Goal: Information Seeking & Learning: Learn about a topic

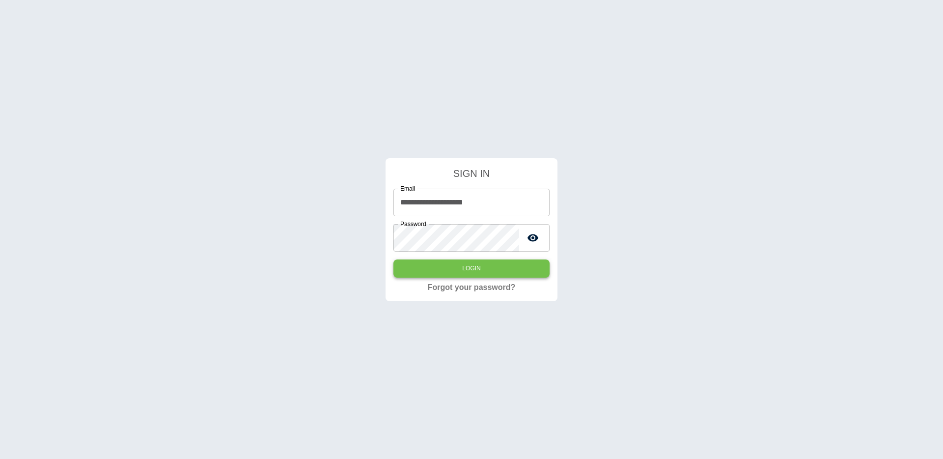
click at [421, 272] on button "Login" at bounding box center [472, 268] width 156 height 18
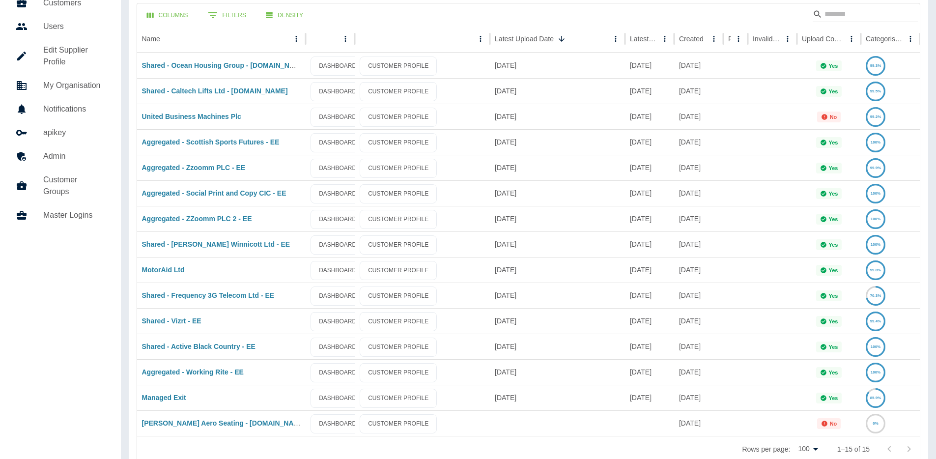
scroll to position [64, 0]
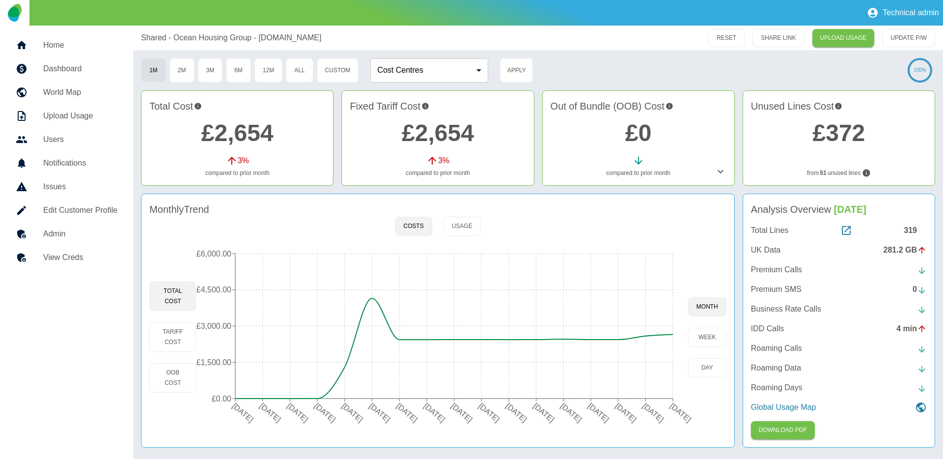
click at [910, 233] on div "319" at bounding box center [915, 231] width 23 height 12
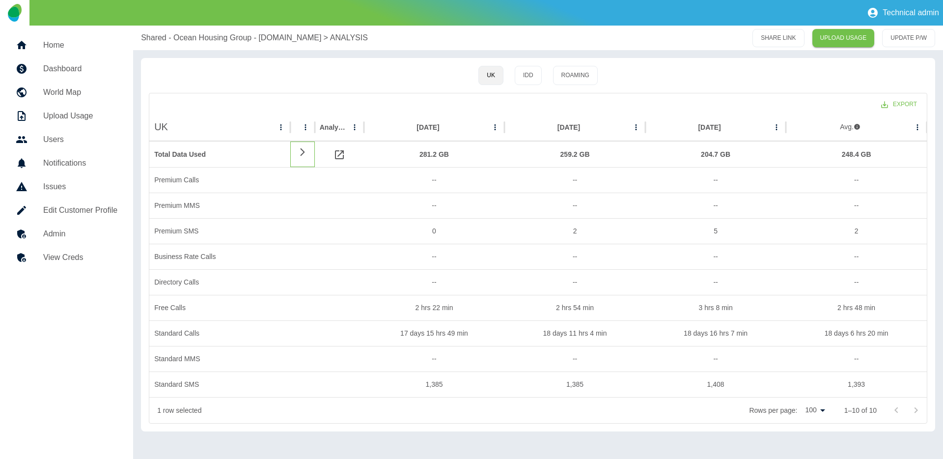
click at [302, 149] on icon at bounding box center [302, 152] width 4 height 8
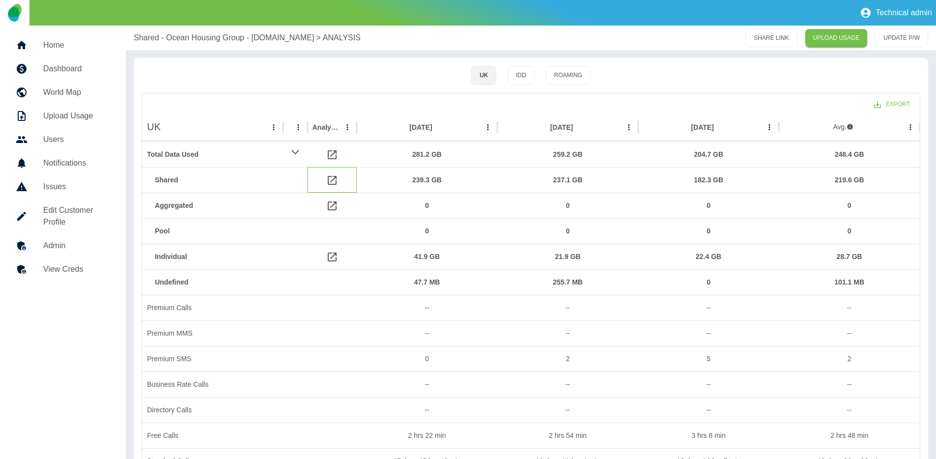
click at [334, 178] on icon at bounding box center [332, 180] width 9 height 9
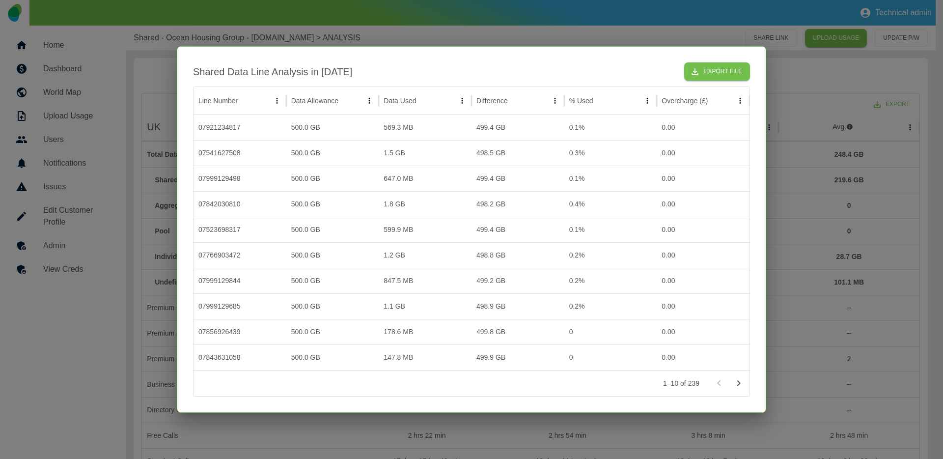
click at [405, 49] on div "Shared Data Line Analysis in Jul 2025 Export File Line Number Data Allowance Da…" at bounding box center [472, 229] width 590 height 367
click at [415, 37] on div at bounding box center [471, 229] width 943 height 459
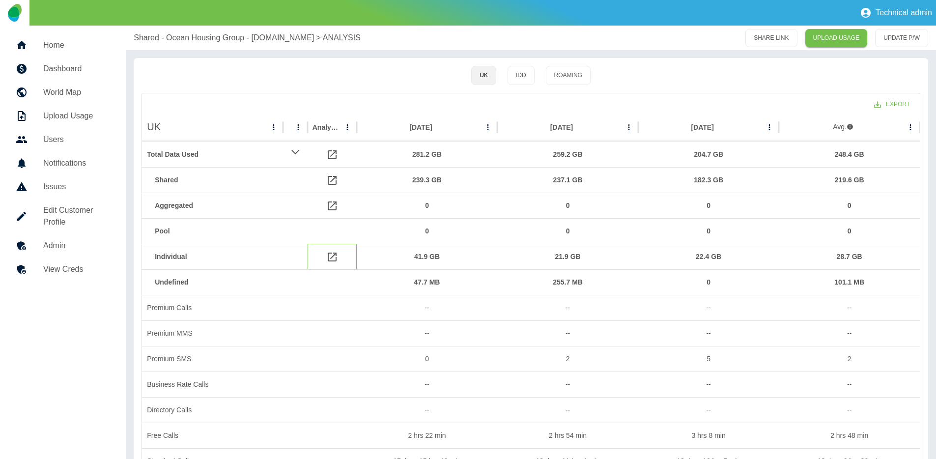
click at [332, 259] on icon at bounding box center [332, 257] width 12 height 12
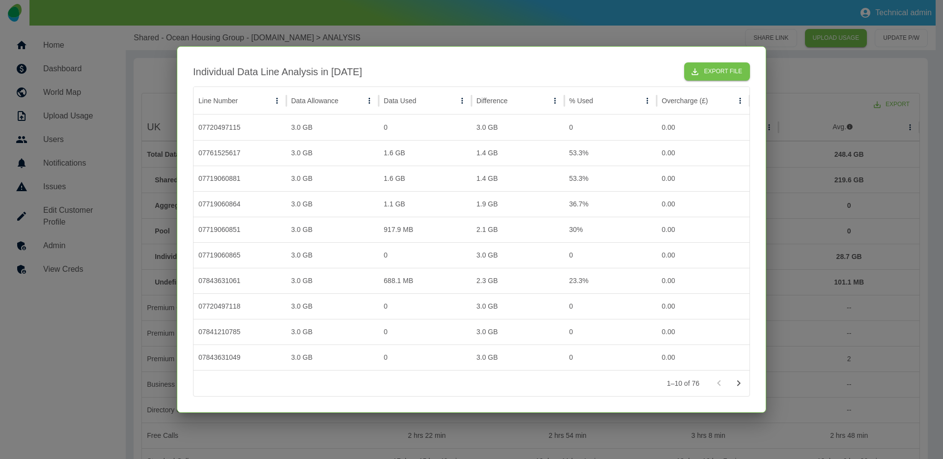
click at [493, 29] on div at bounding box center [471, 229] width 943 height 459
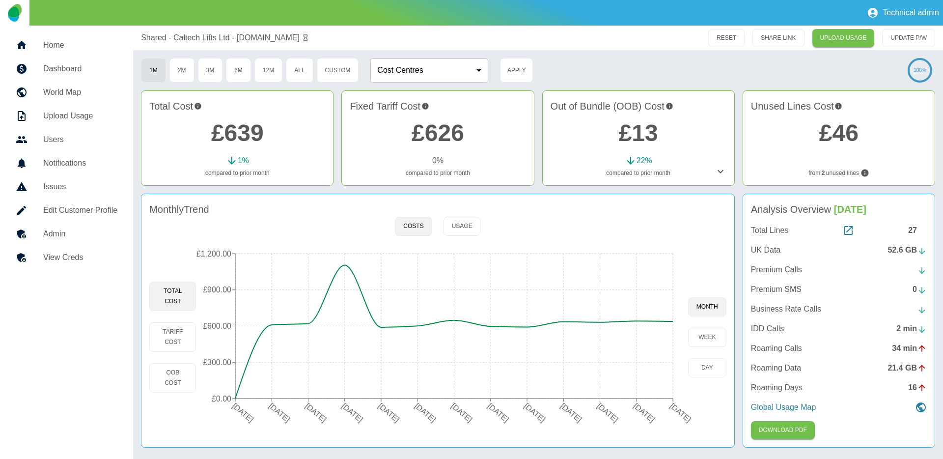
click at [914, 231] on div "27" at bounding box center [918, 231] width 19 height 12
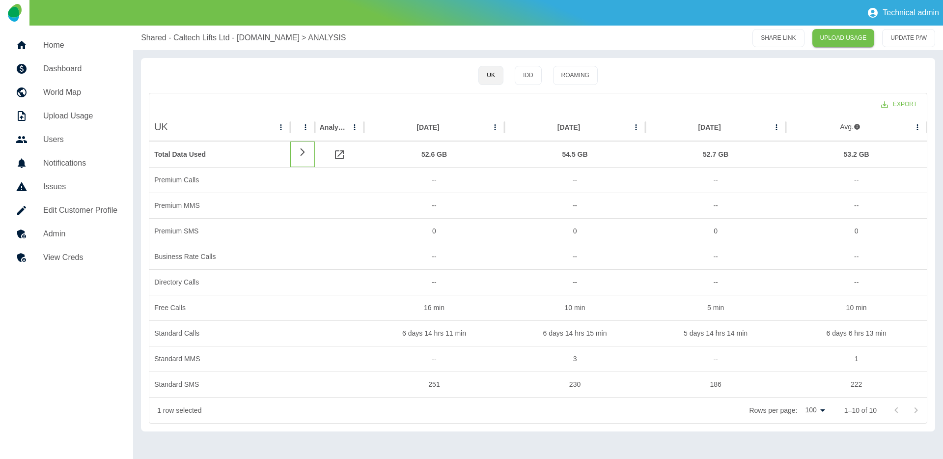
click at [305, 149] on icon at bounding box center [303, 151] width 12 height 9
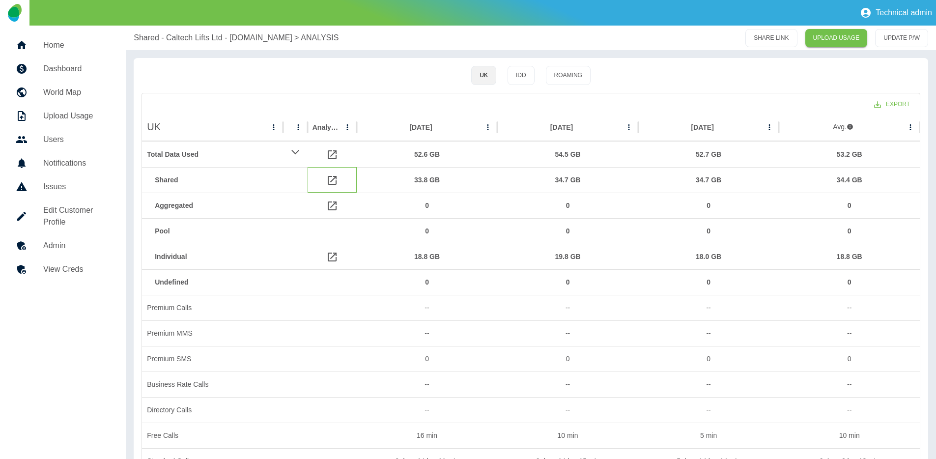
click at [338, 179] on icon at bounding box center [332, 180] width 12 height 12
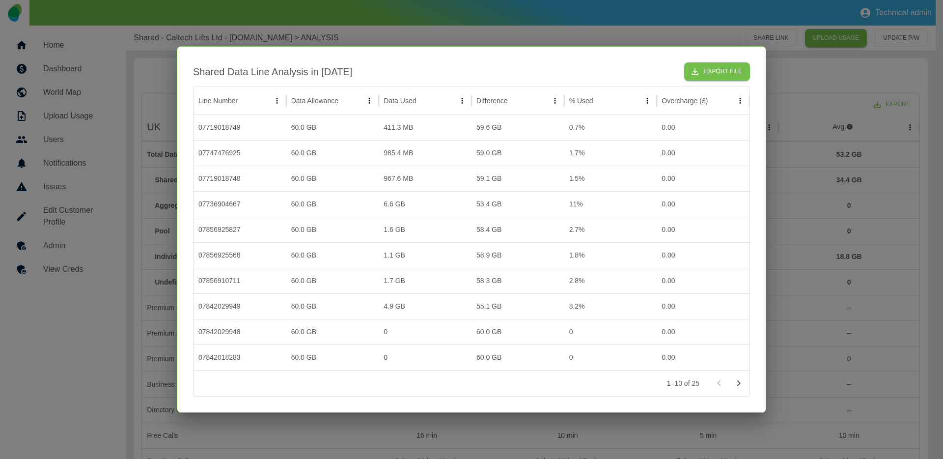
click at [486, 12] on div at bounding box center [471, 229] width 943 height 459
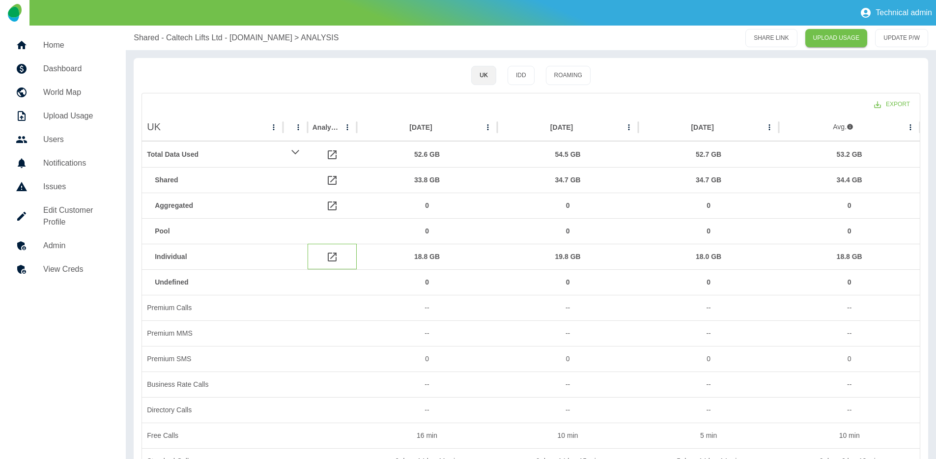
click at [329, 255] on icon at bounding box center [332, 257] width 12 height 12
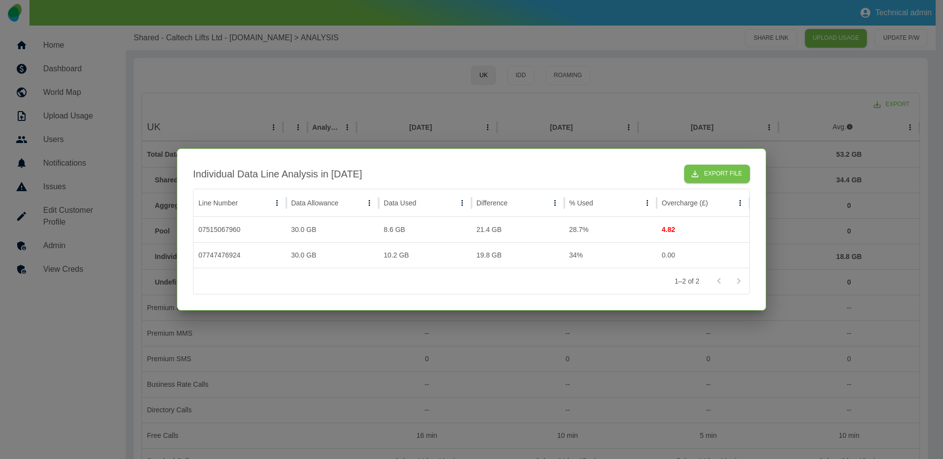
click at [366, 327] on div at bounding box center [471, 229] width 943 height 459
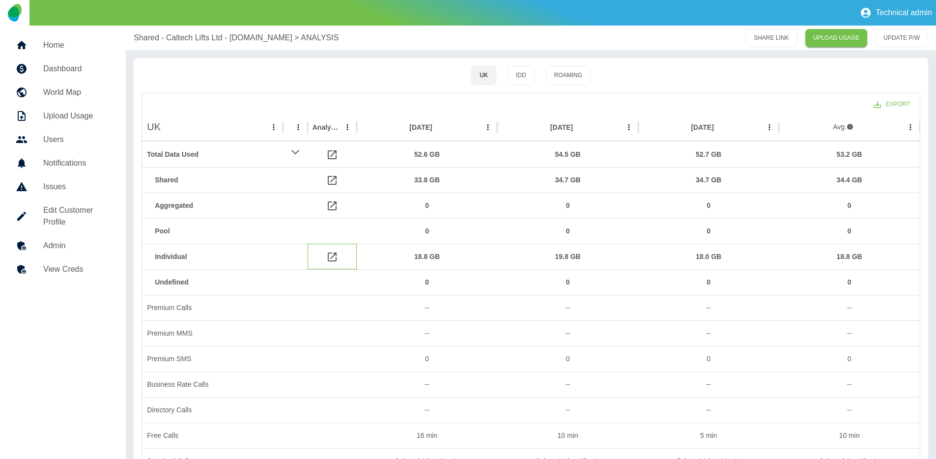
click at [331, 255] on icon at bounding box center [332, 257] width 12 height 12
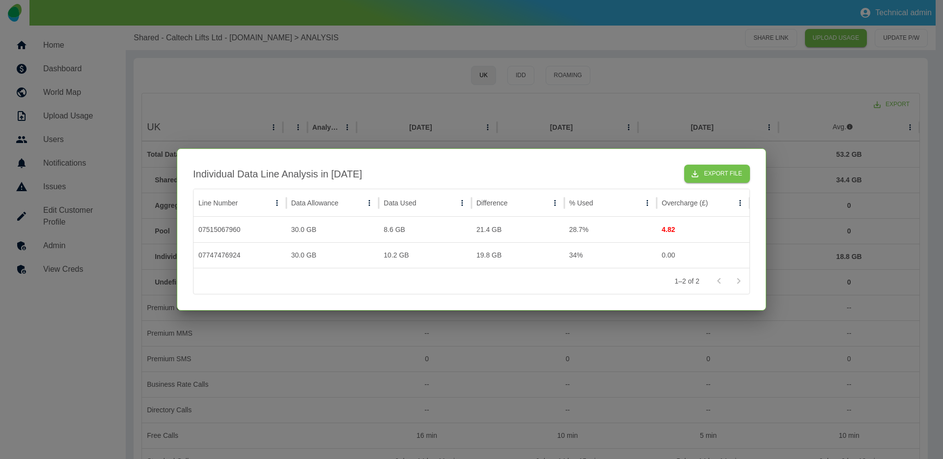
click at [384, 90] on div at bounding box center [471, 229] width 943 height 459
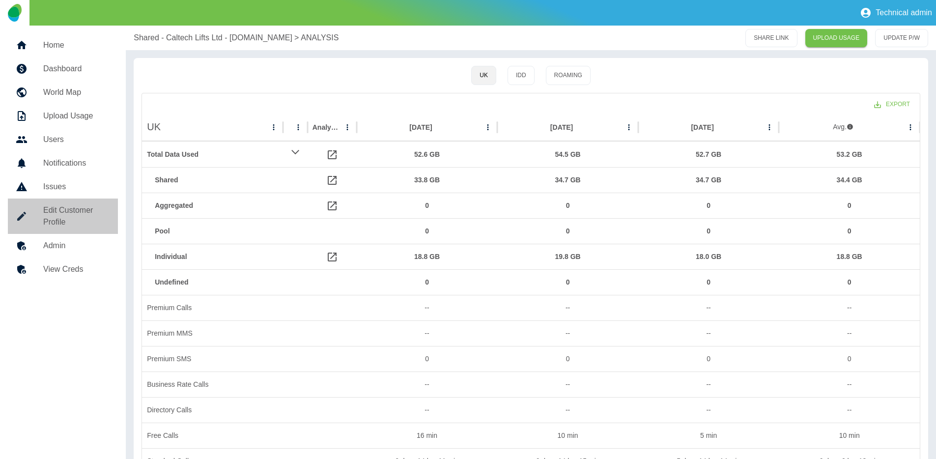
click at [81, 215] on h5 "Edit Customer Profile" at bounding box center [76, 216] width 67 height 24
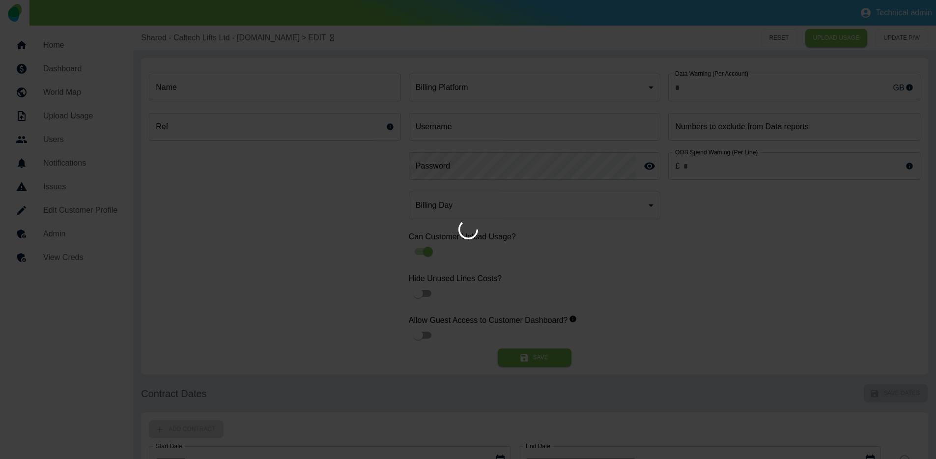
type input "**********"
type input "*"
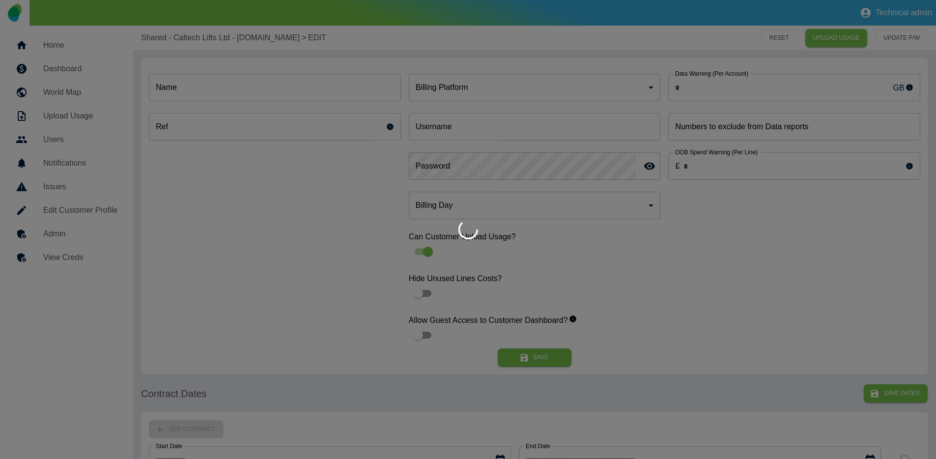
type input "**********"
type input "*"
type input "*********"
type input "*"
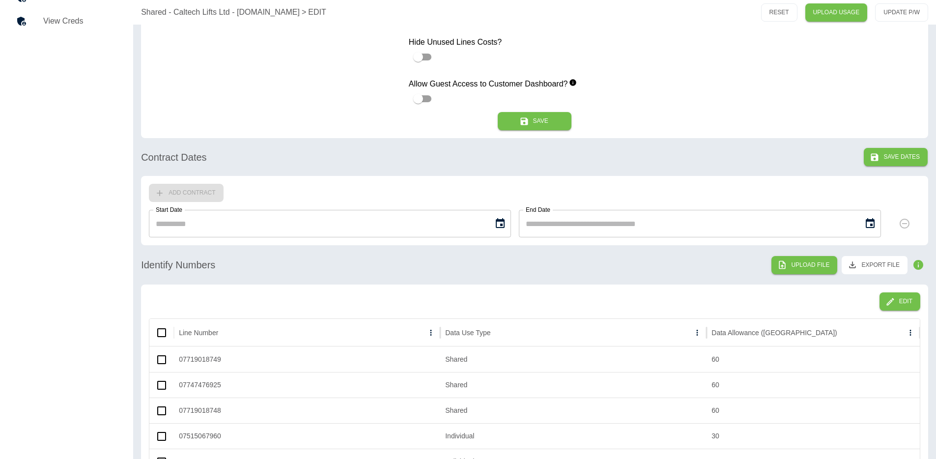
scroll to position [462, 0]
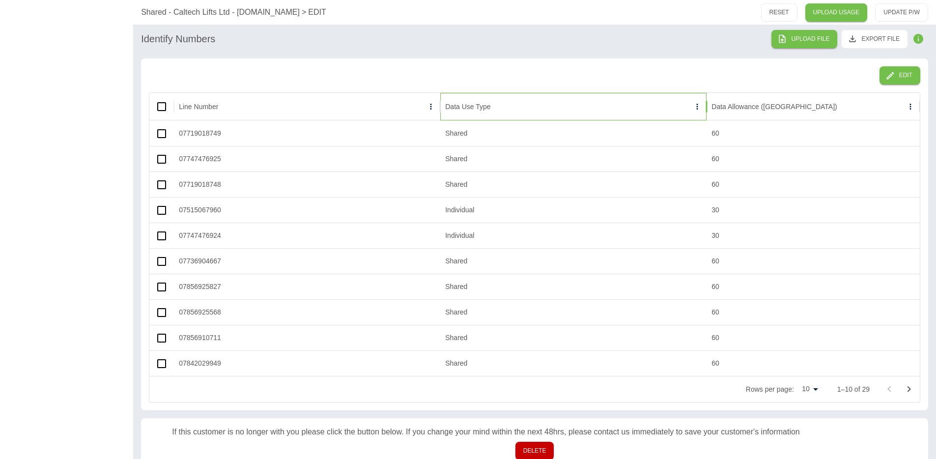
click at [479, 104] on div "Data Use Type" at bounding box center [467, 107] width 45 height 8
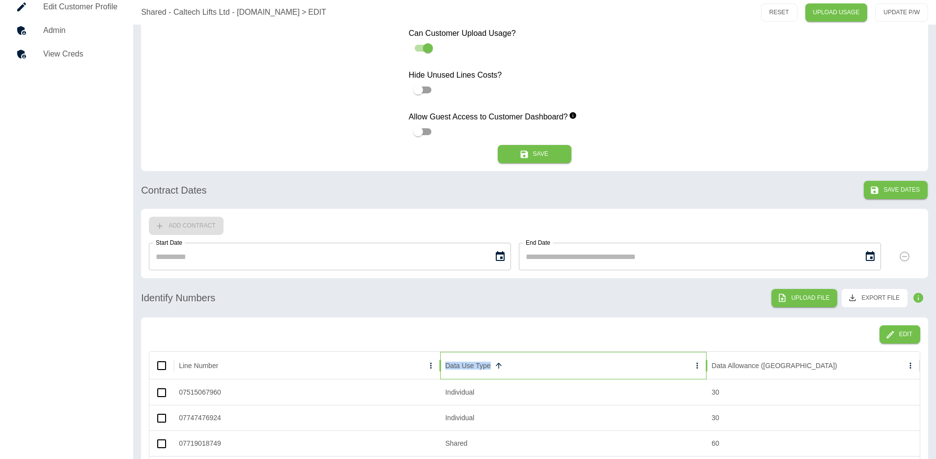
scroll to position [0, 0]
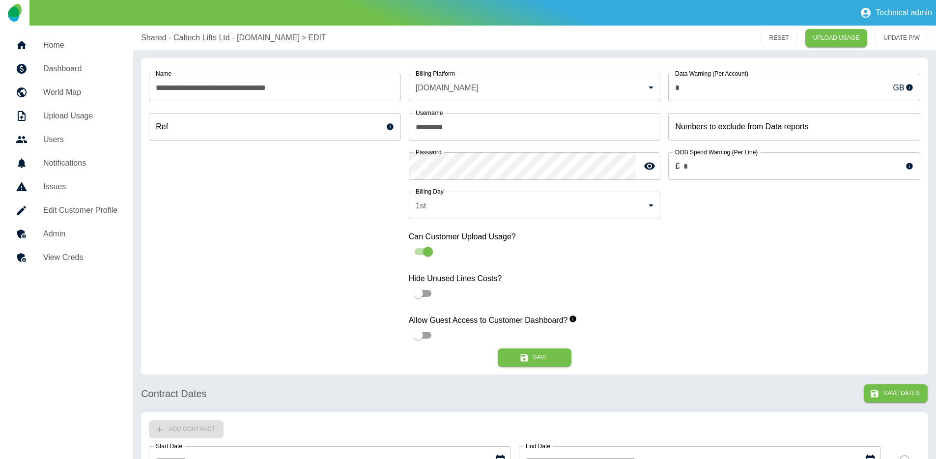
click at [90, 72] on h5 "Dashboard" at bounding box center [80, 69] width 74 height 12
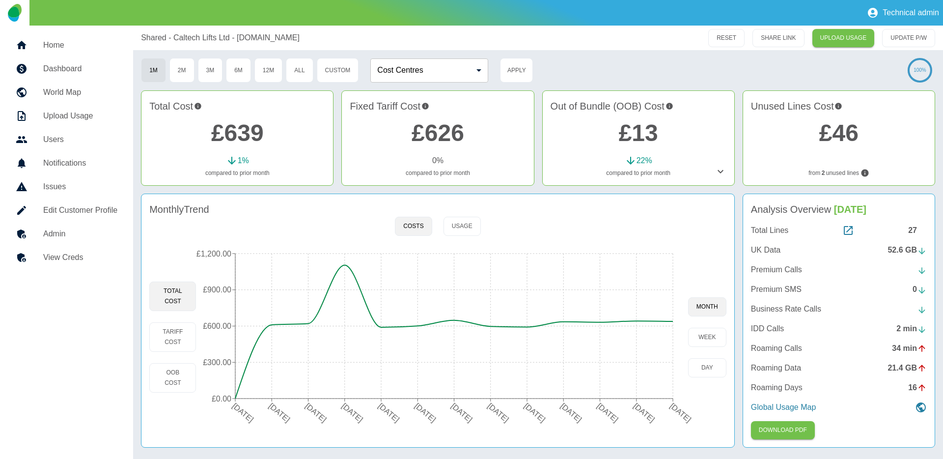
click at [912, 228] on div "27" at bounding box center [918, 231] width 19 height 12
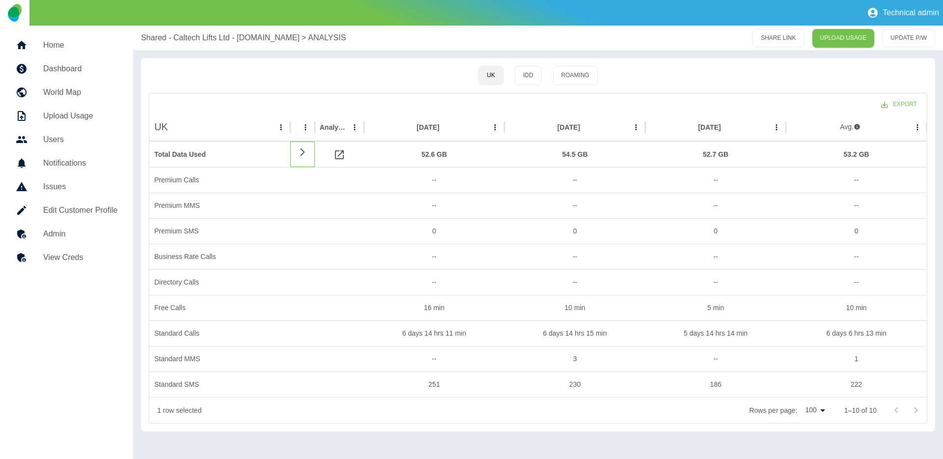
click at [300, 149] on icon at bounding box center [303, 151] width 12 height 9
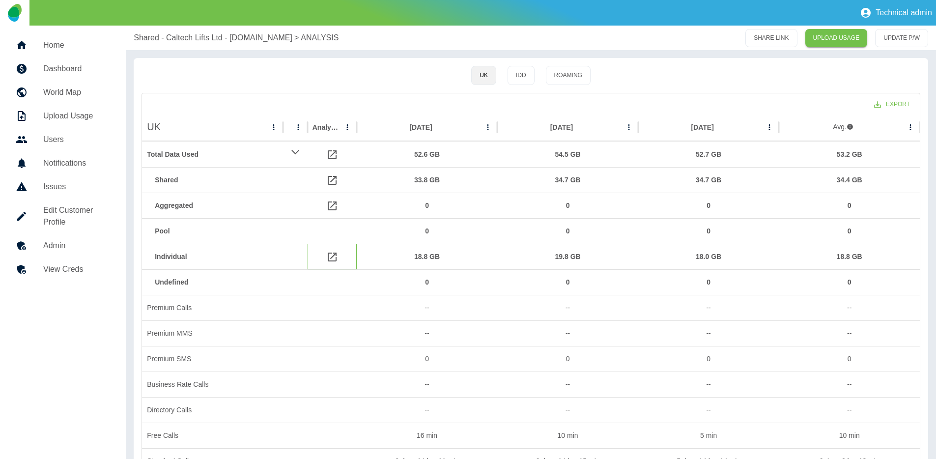
click at [335, 257] on icon at bounding box center [332, 257] width 12 height 12
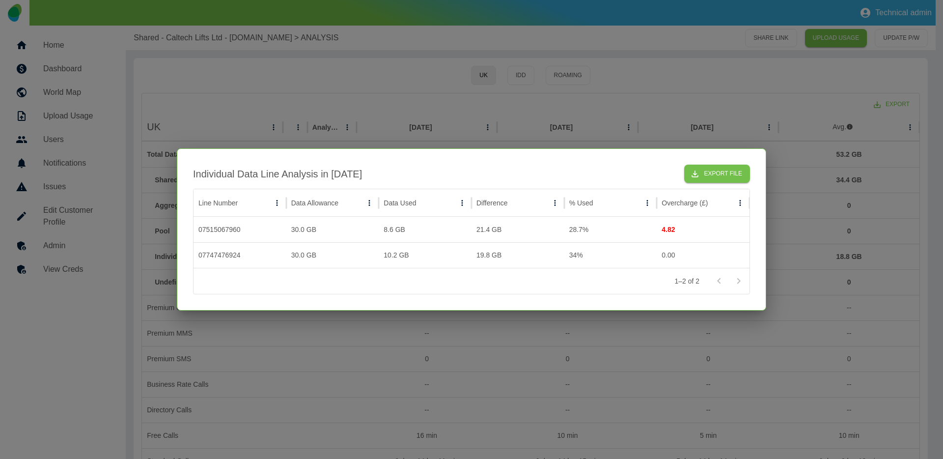
click at [323, 344] on div at bounding box center [471, 229] width 943 height 459
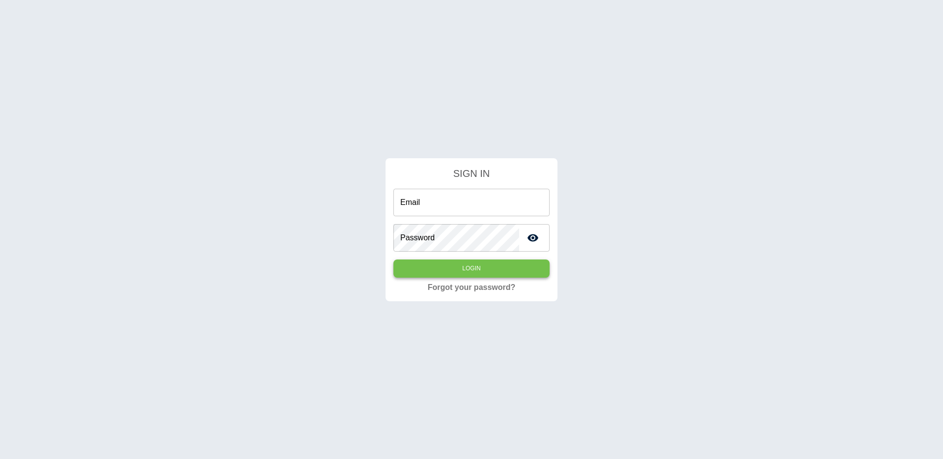
type input "**********"
click at [415, 271] on button "Login" at bounding box center [472, 268] width 156 height 18
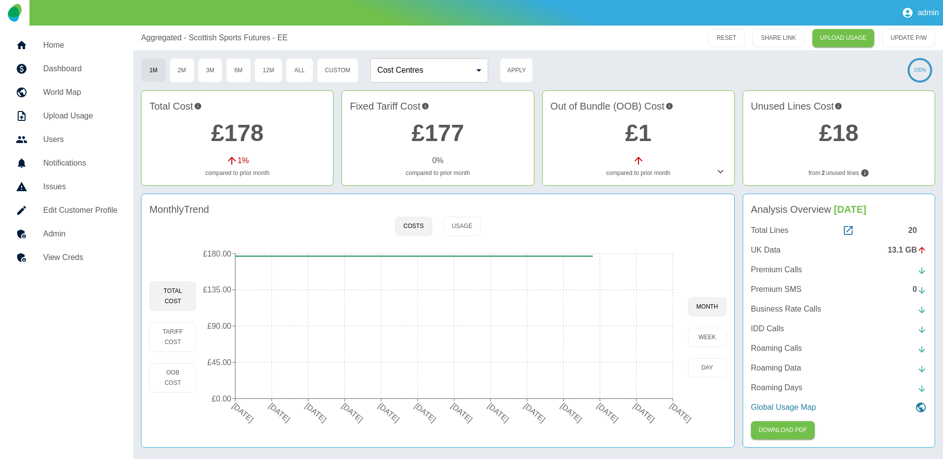
click at [70, 64] on h5 "Dashboard" at bounding box center [80, 69] width 74 height 12
click at [913, 229] on div "20" at bounding box center [918, 231] width 19 height 12
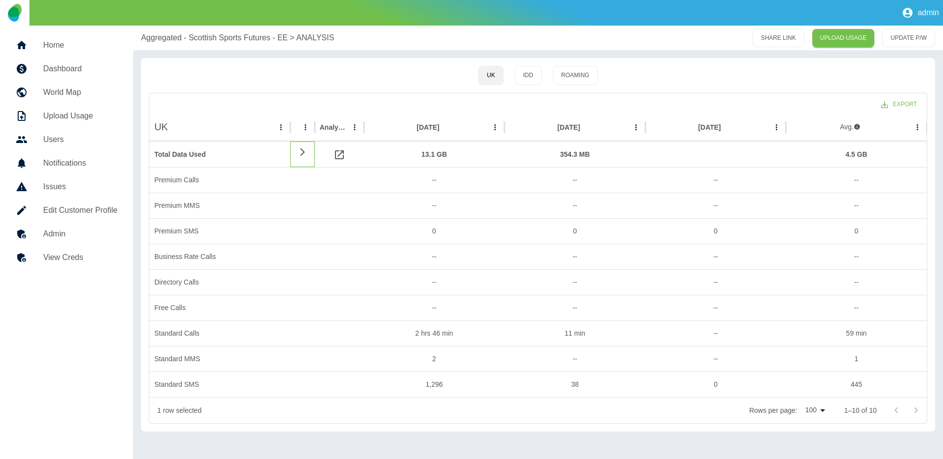
click at [298, 151] on icon at bounding box center [303, 151] width 12 height 9
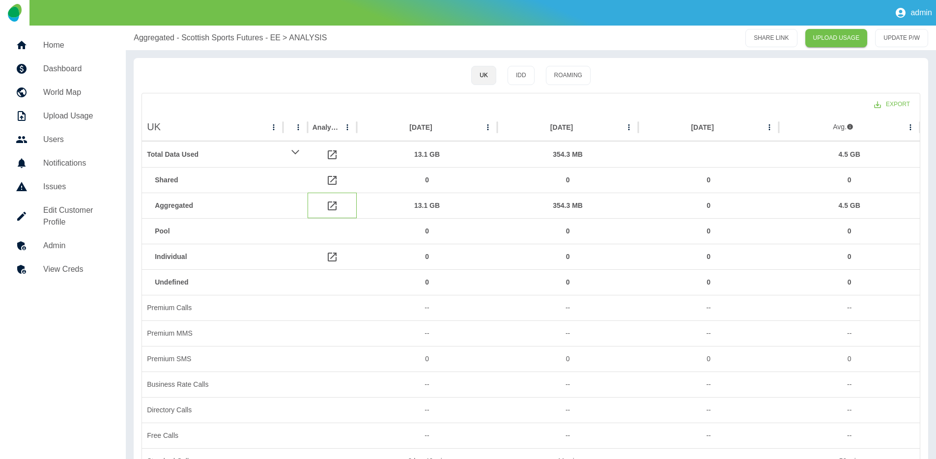
click at [327, 207] on icon at bounding box center [332, 206] width 12 height 12
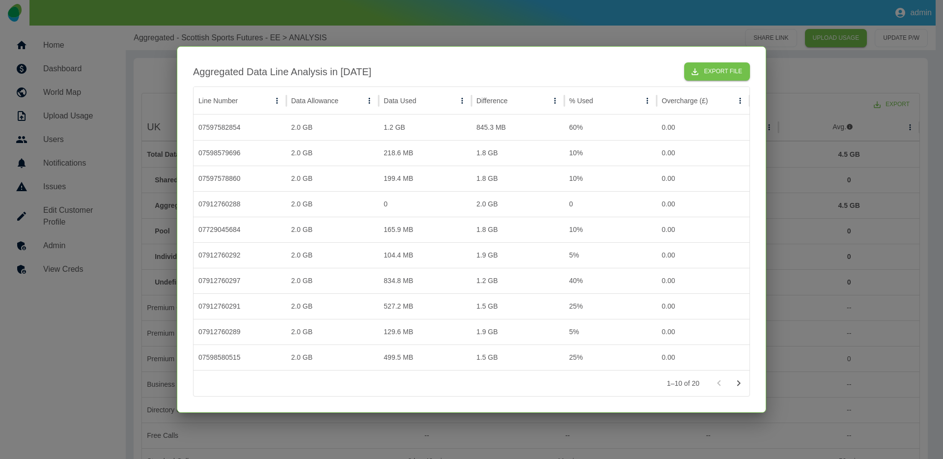
click at [465, 34] on div at bounding box center [471, 229] width 943 height 459
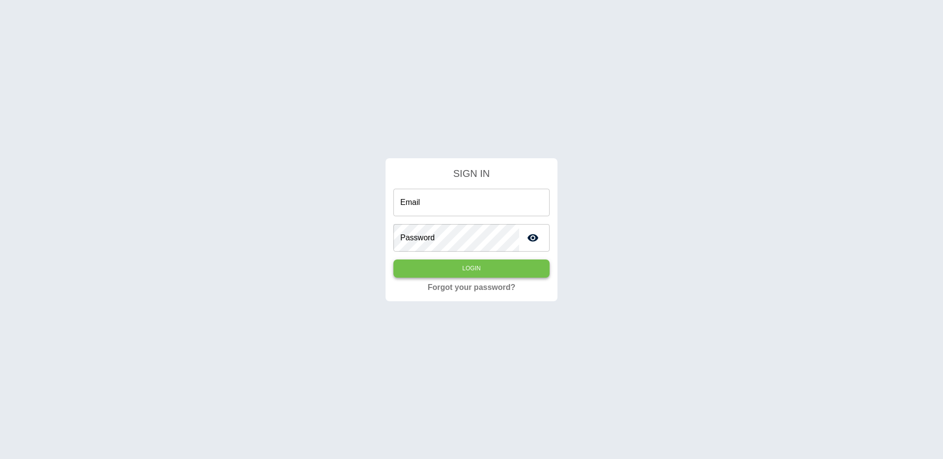
type input "**********"
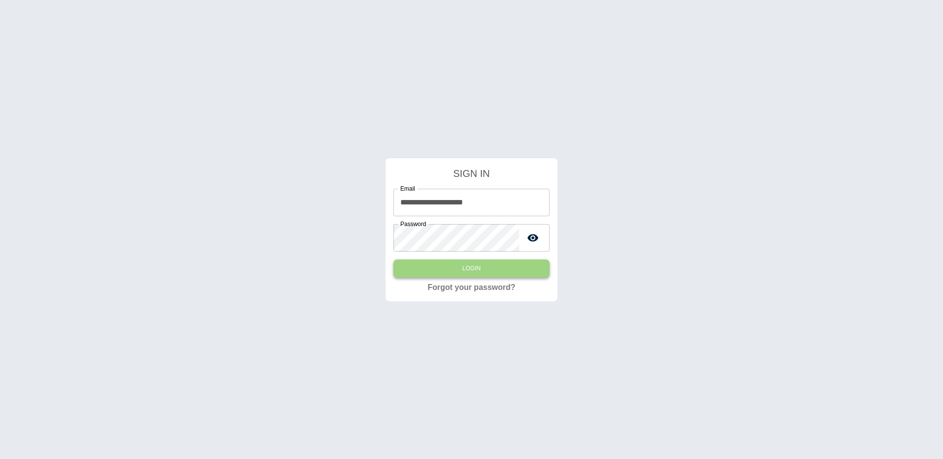
click at [449, 271] on button "Login" at bounding box center [472, 268] width 156 height 18
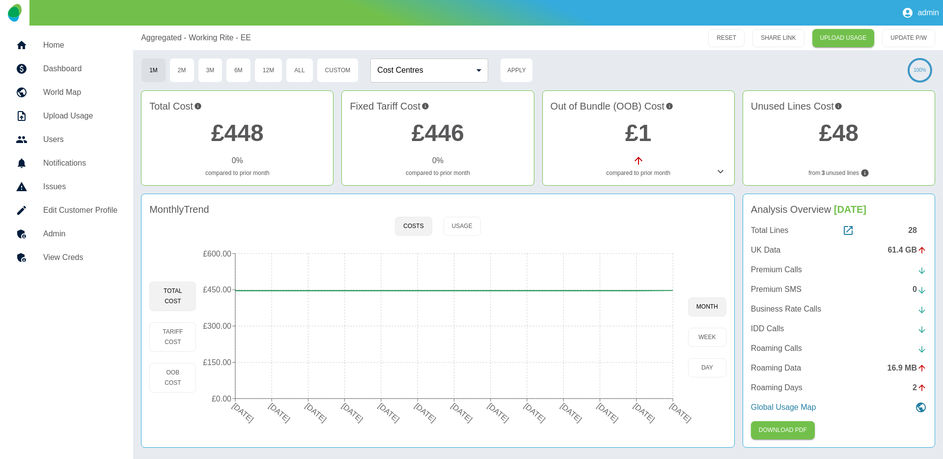
click at [918, 232] on div "28" at bounding box center [918, 231] width 19 height 12
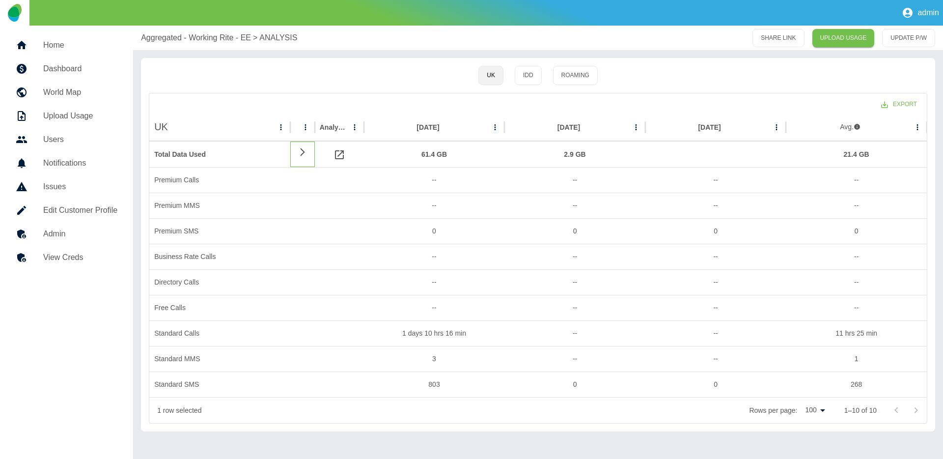
click at [300, 150] on icon at bounding box center [303, 151] width 12 height 9
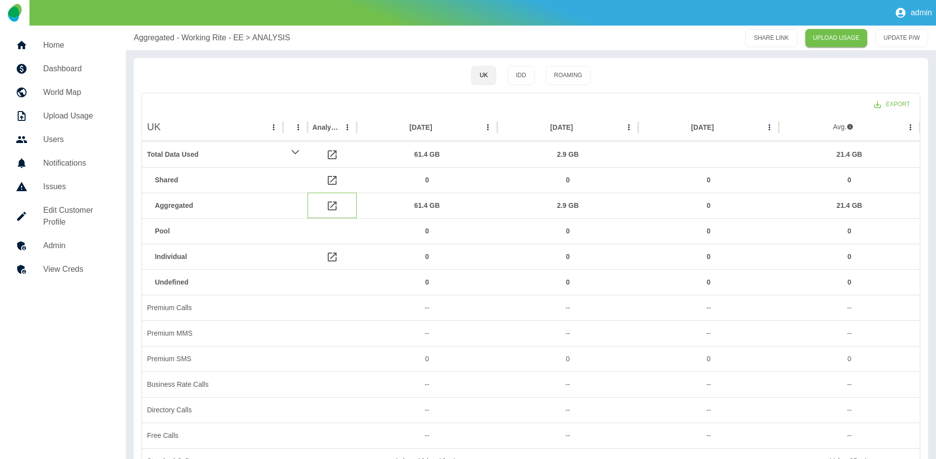
click at [333, 206] on icon at bounding box center [332, 206] width 12 height 12
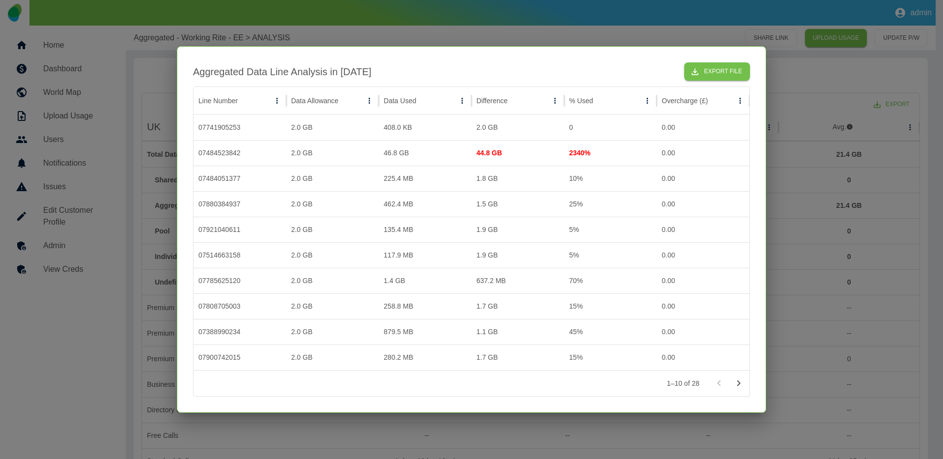
click at [490, 44] on div at bounding box center [471, 229] width 943 height 459
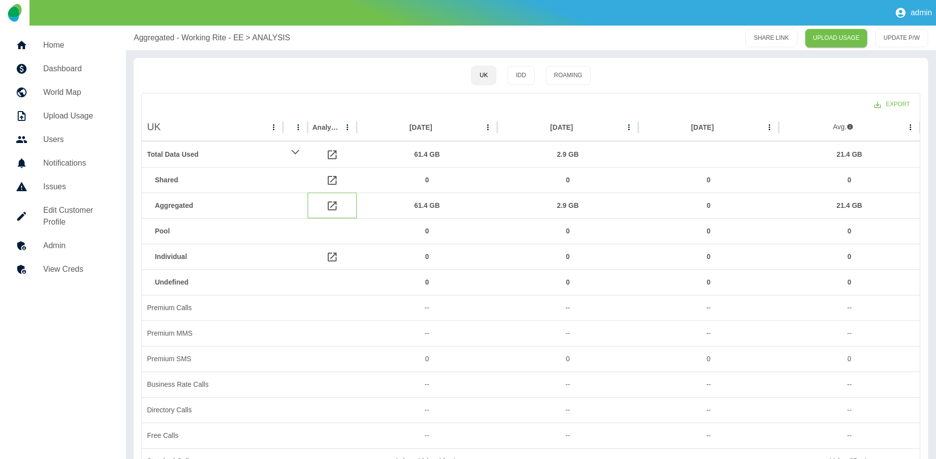
click at [332, 202] on icon at bounding box center [332, 206] width 12 height 12
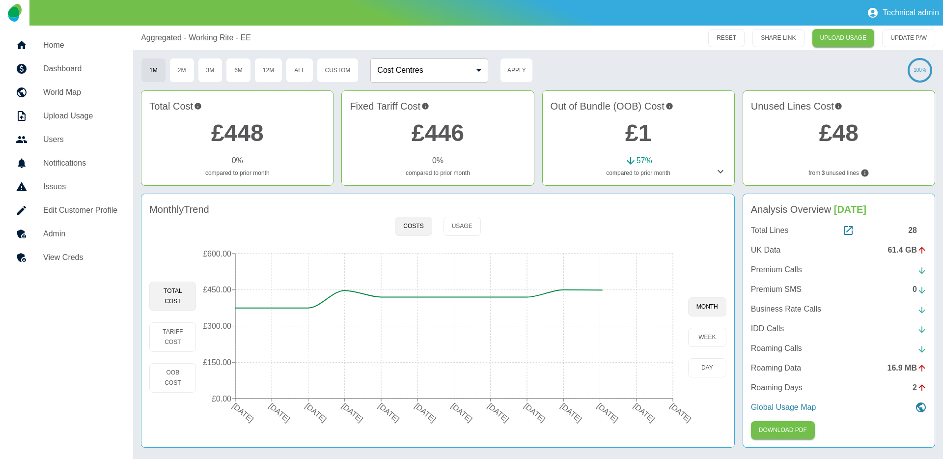
click at [915, 230] on div "28" at bounding box center [918, 231] width 19 height 12
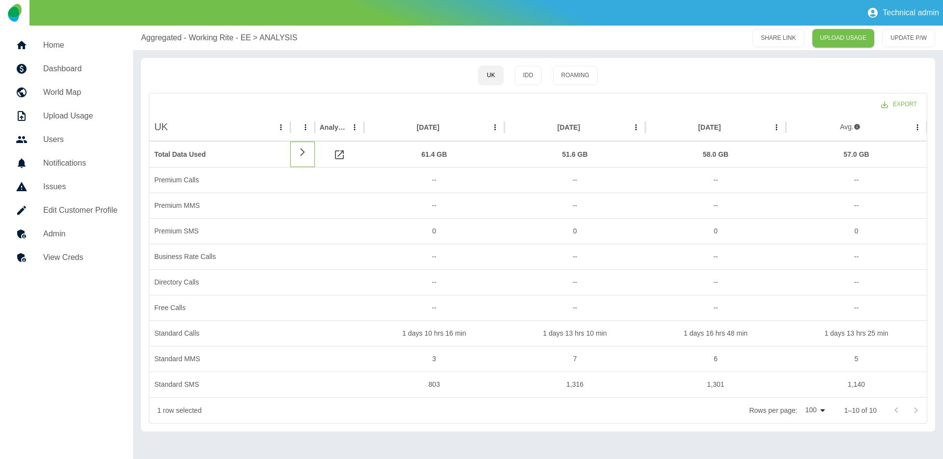
click at [300, 154] on icon at bounding box center [303, 151] width 12 height 9
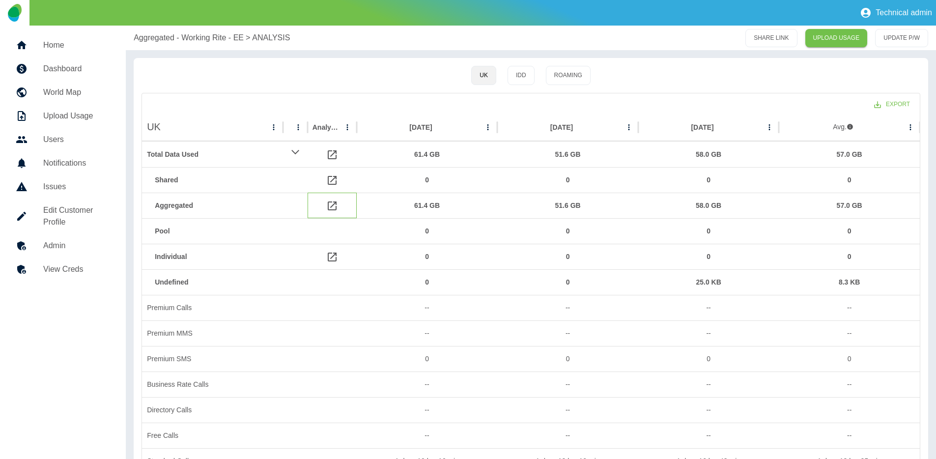
click at [331, 202] on icon at bounding box center [332, 206] width 12 height 12
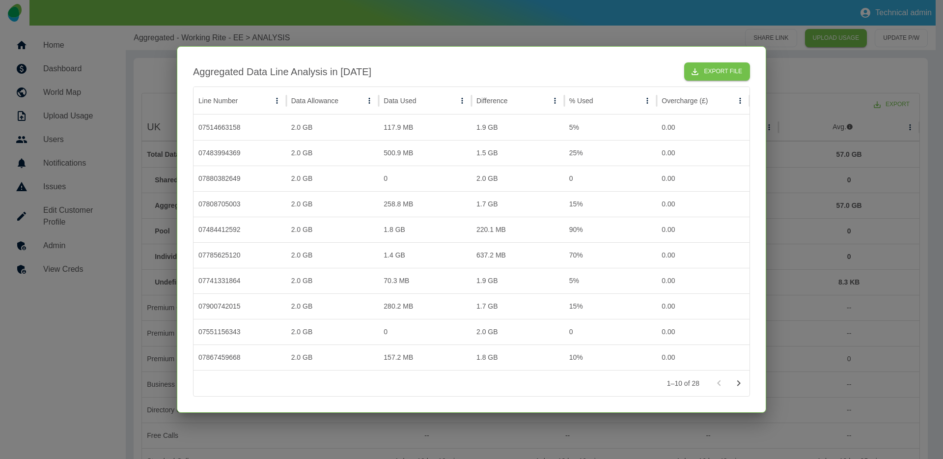
click at [739, 380] on icon "Go to next page" at bounding box center [739, 383] width 12 height 12
click at [805, 232] on div at bounding box center [471, 229] width 943 height 459
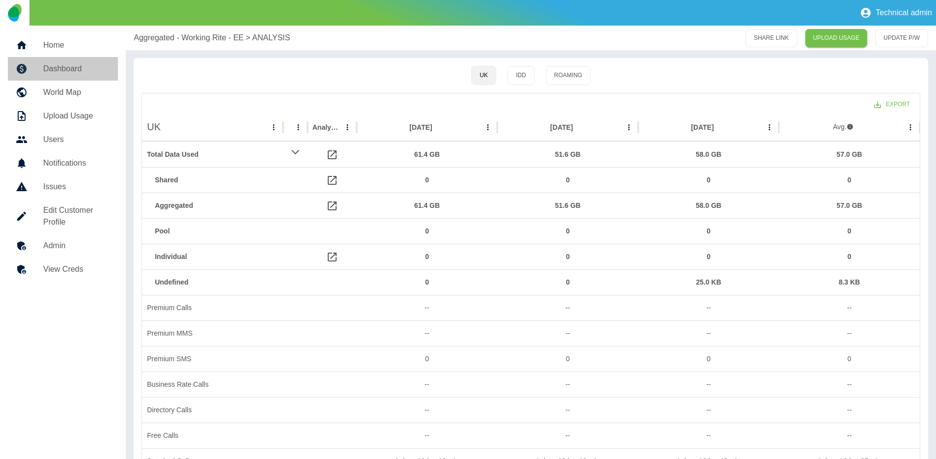
click at [83, 67] on h5 "Dashboard" at bounding box center [76, 69] width 67 height 12
